Goal: Find specific page/section: Find specific page/section

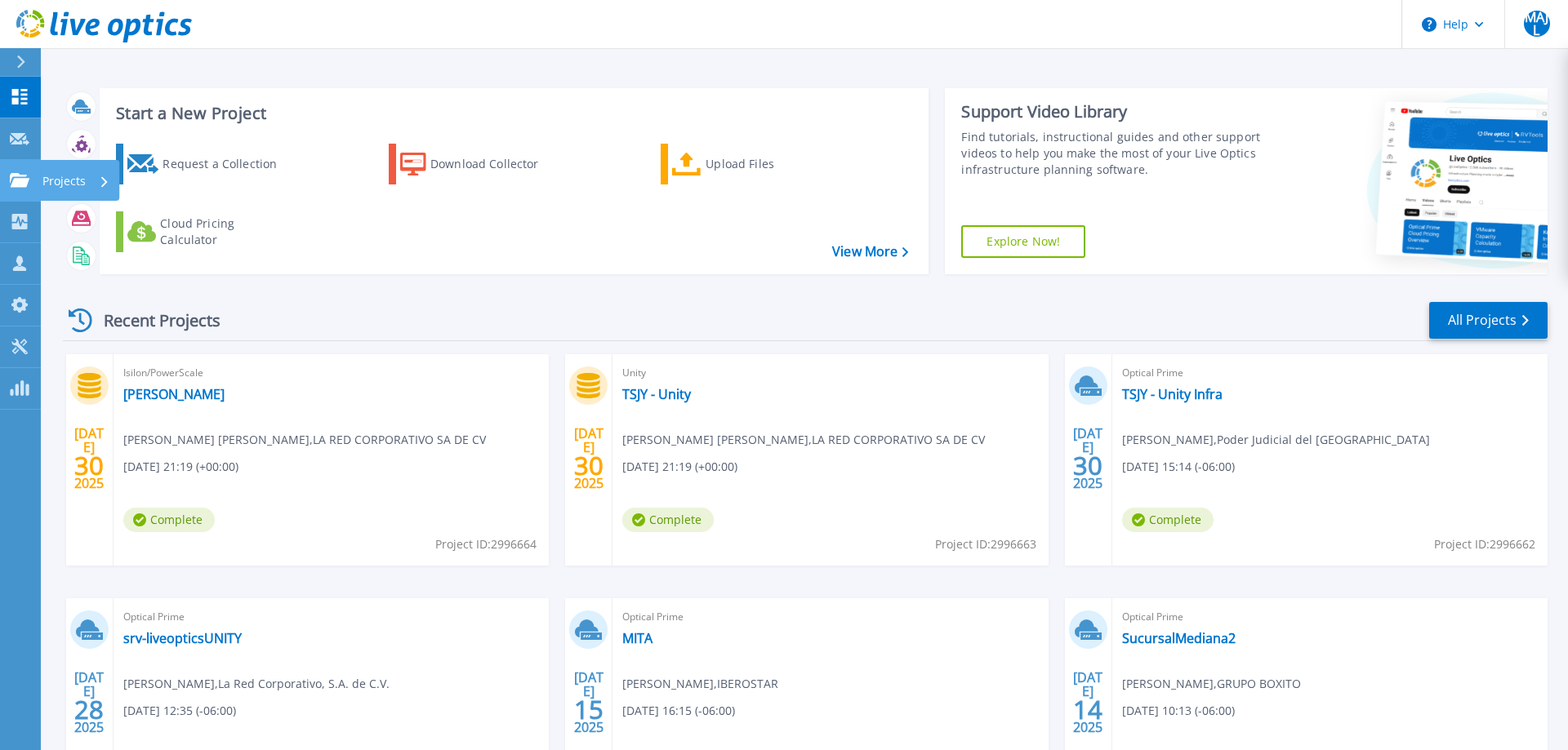
click at [23, 180] on icon at bounding box center [19, 180] width 19 height 14
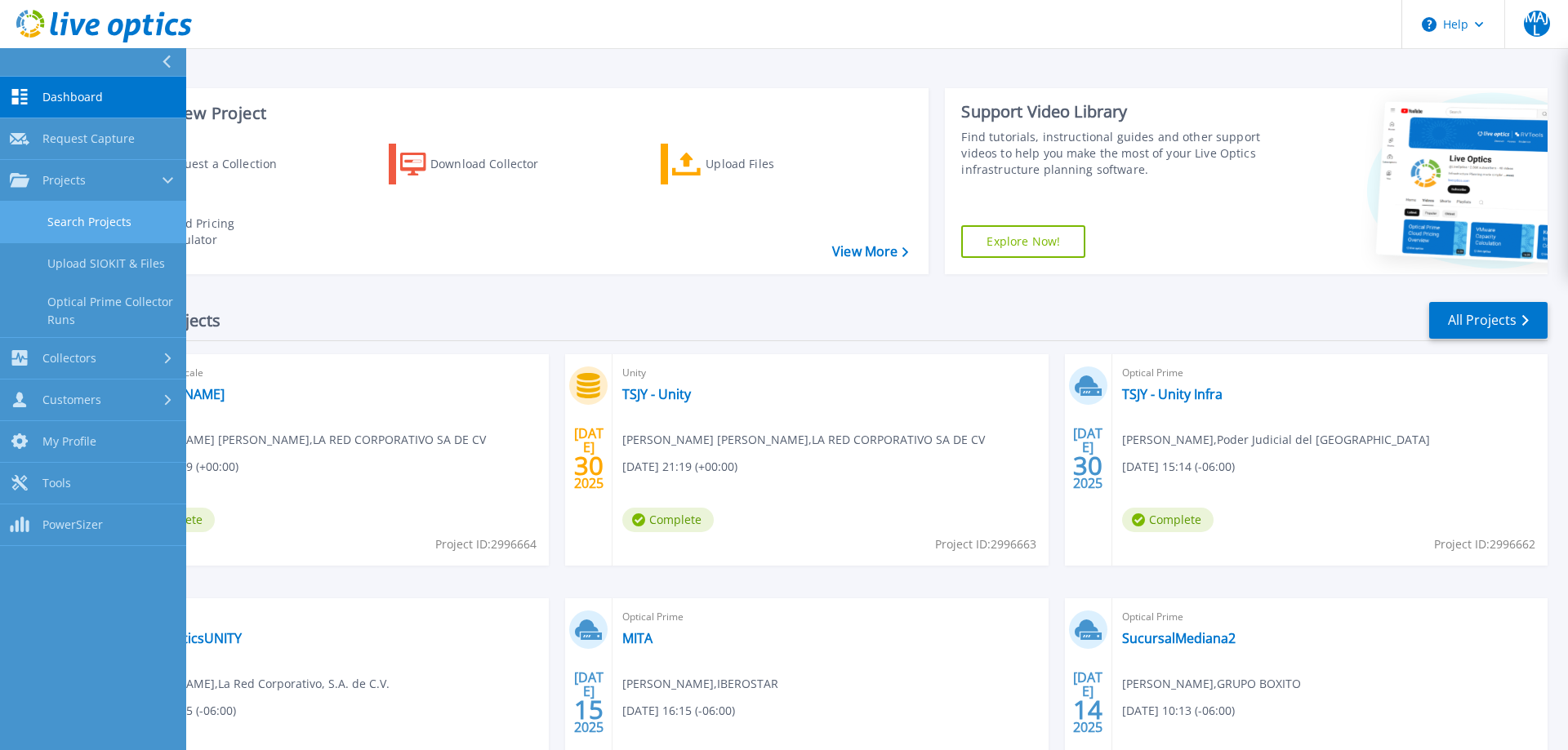
click at [131, 220] on link "Search Projects" at bounding box center [93, 222] width 186 height 42
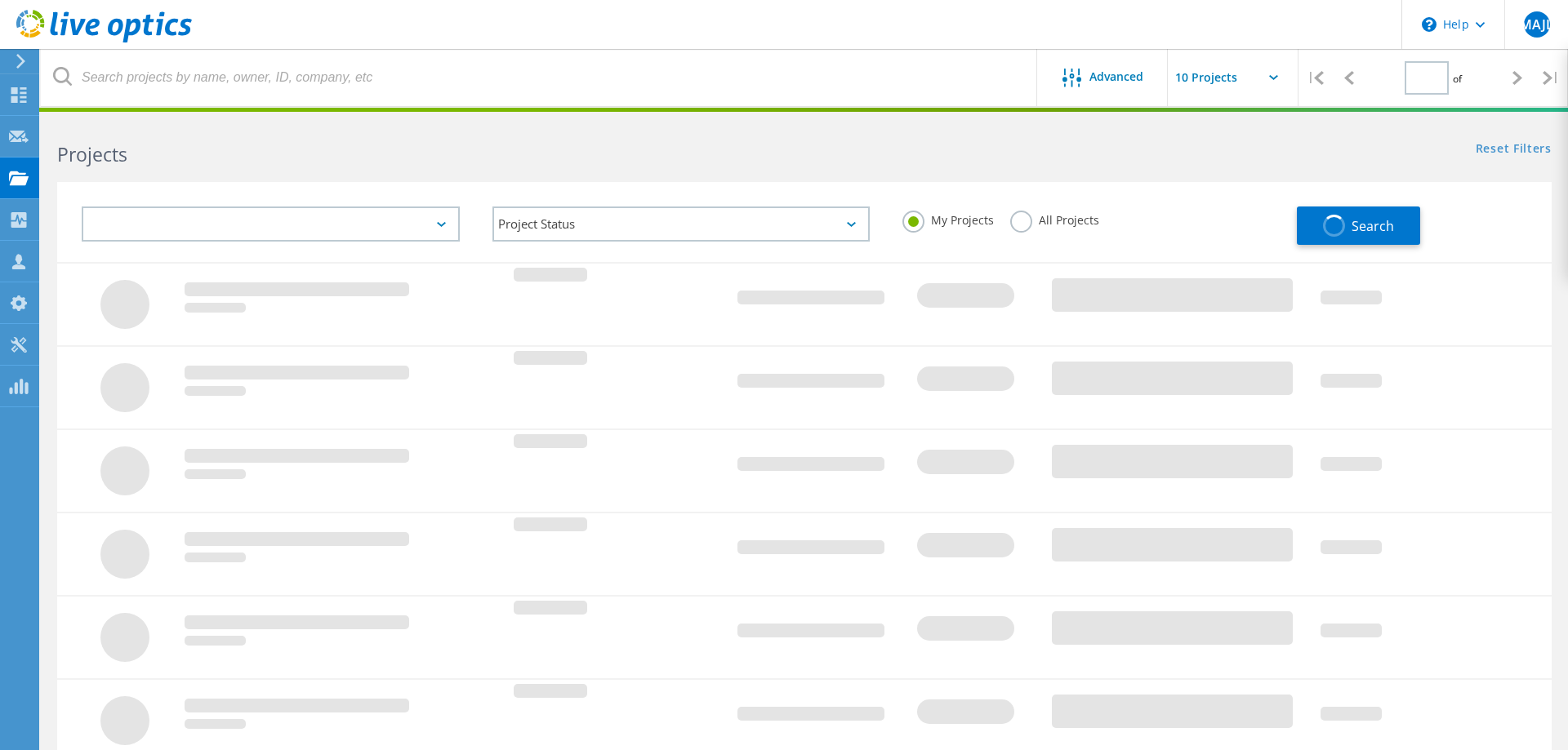
type input "1"
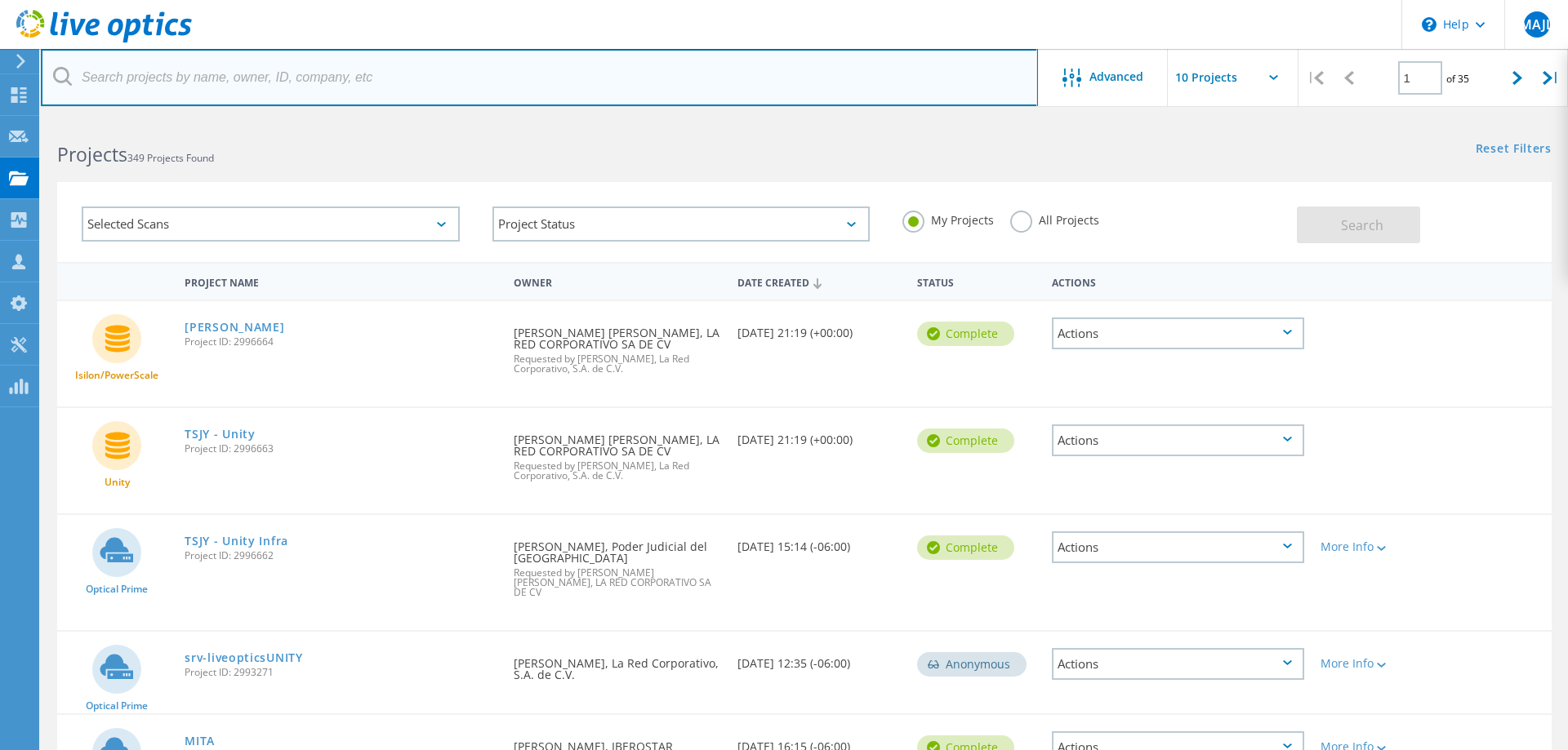
click at [177, 88] on input "text" at bounding box center [539, 77] width 997 height 58
click at [183, 90] on input "text" at bounding box center [539, 77] width 997 height 58
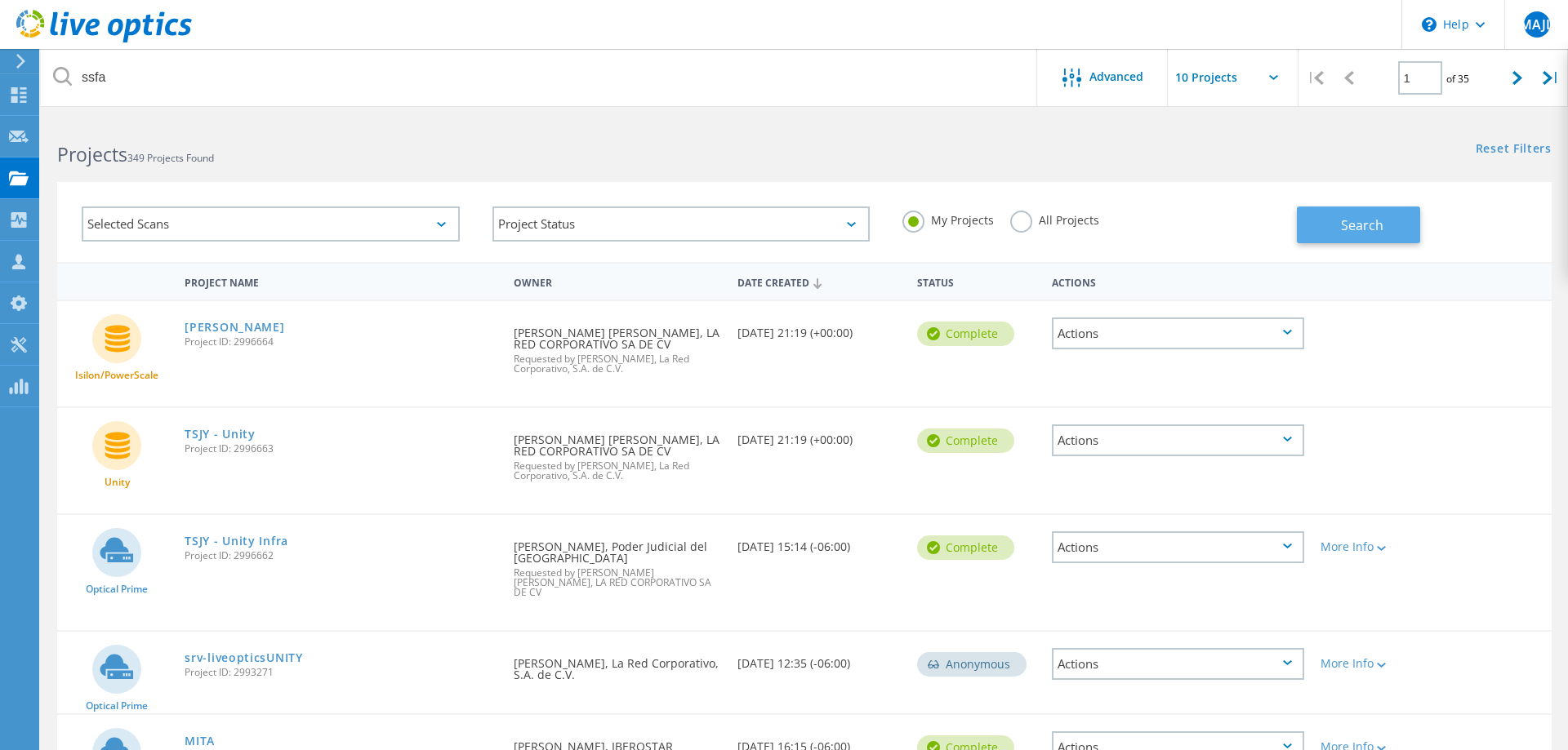
click at [1366, 236] on button "Search" at bounding box center [1358, 224] width 123 height 36
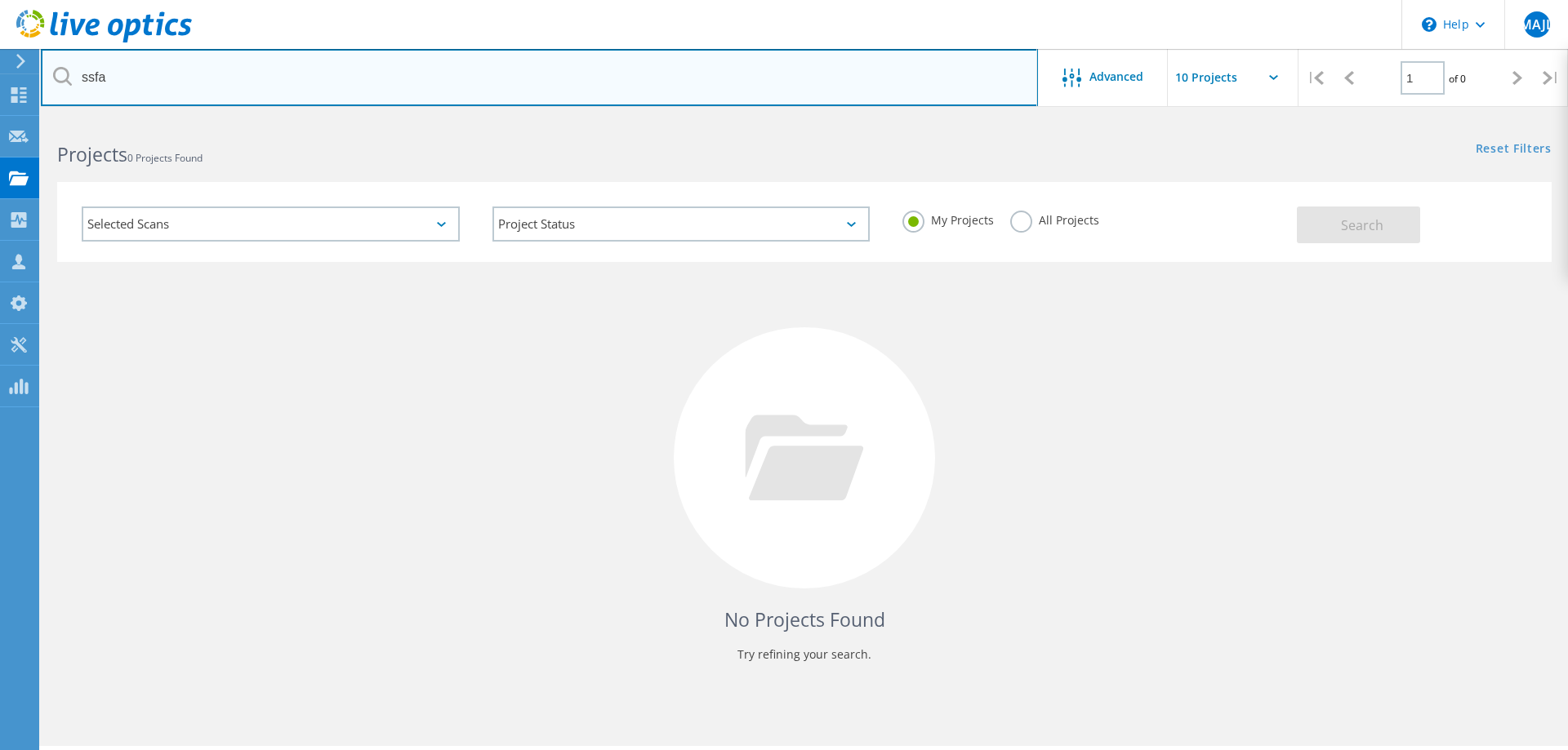
click at [186, 89] on input "ssfa" at bounding box center [539, 77] width 997 height 58
drag, startPoint x: 134, startPoint y: 86, endPoint x: 77, endPoint y: 94, distance: 57.6
click at [77, 94] on input "ssfa" at bounding box center [539, 77] width 997 height 58
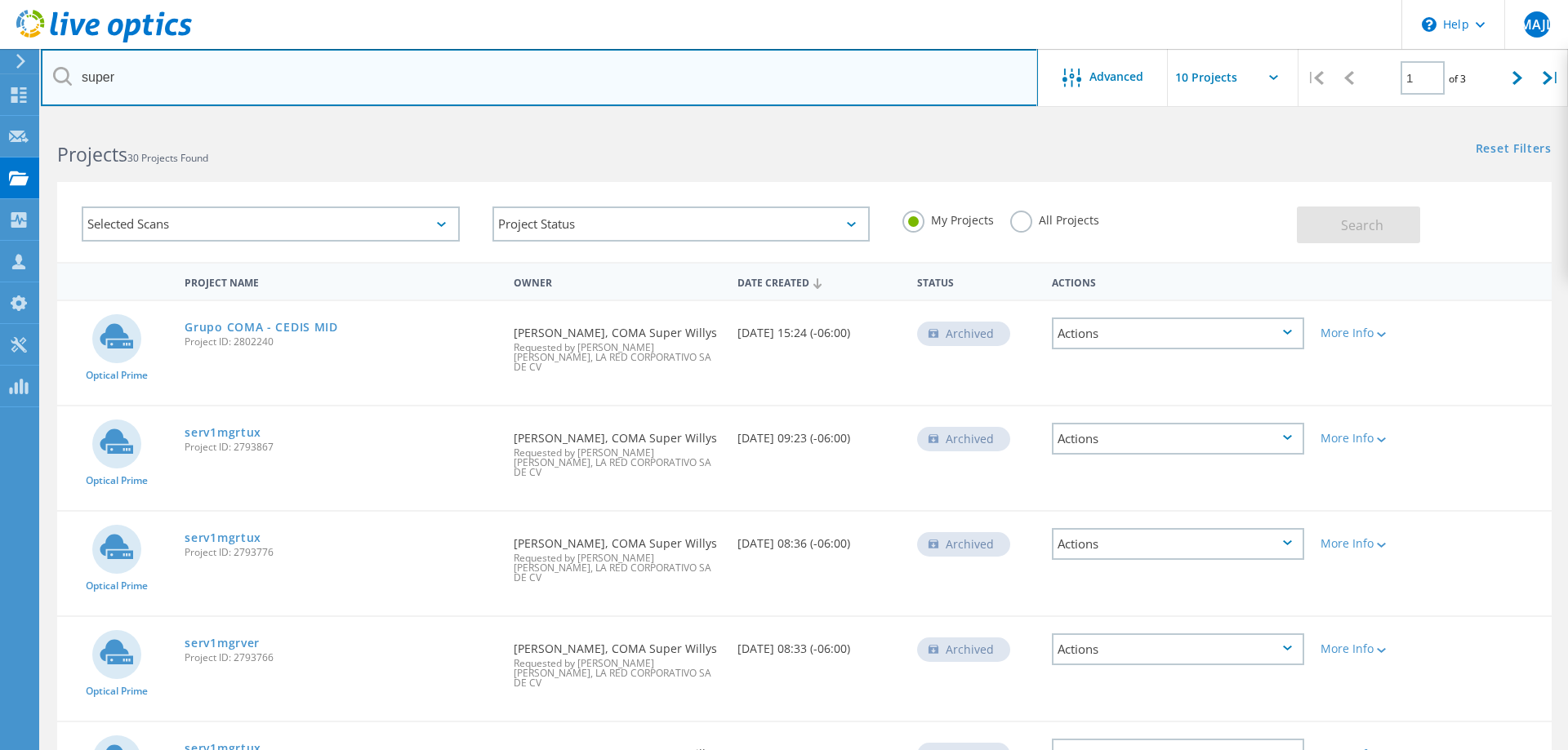
click at [244, 80] on input "super" at bounding box center [539, 77] width 997 height 58
type input "super aki"
